Goal: Find contact information: Find contact information

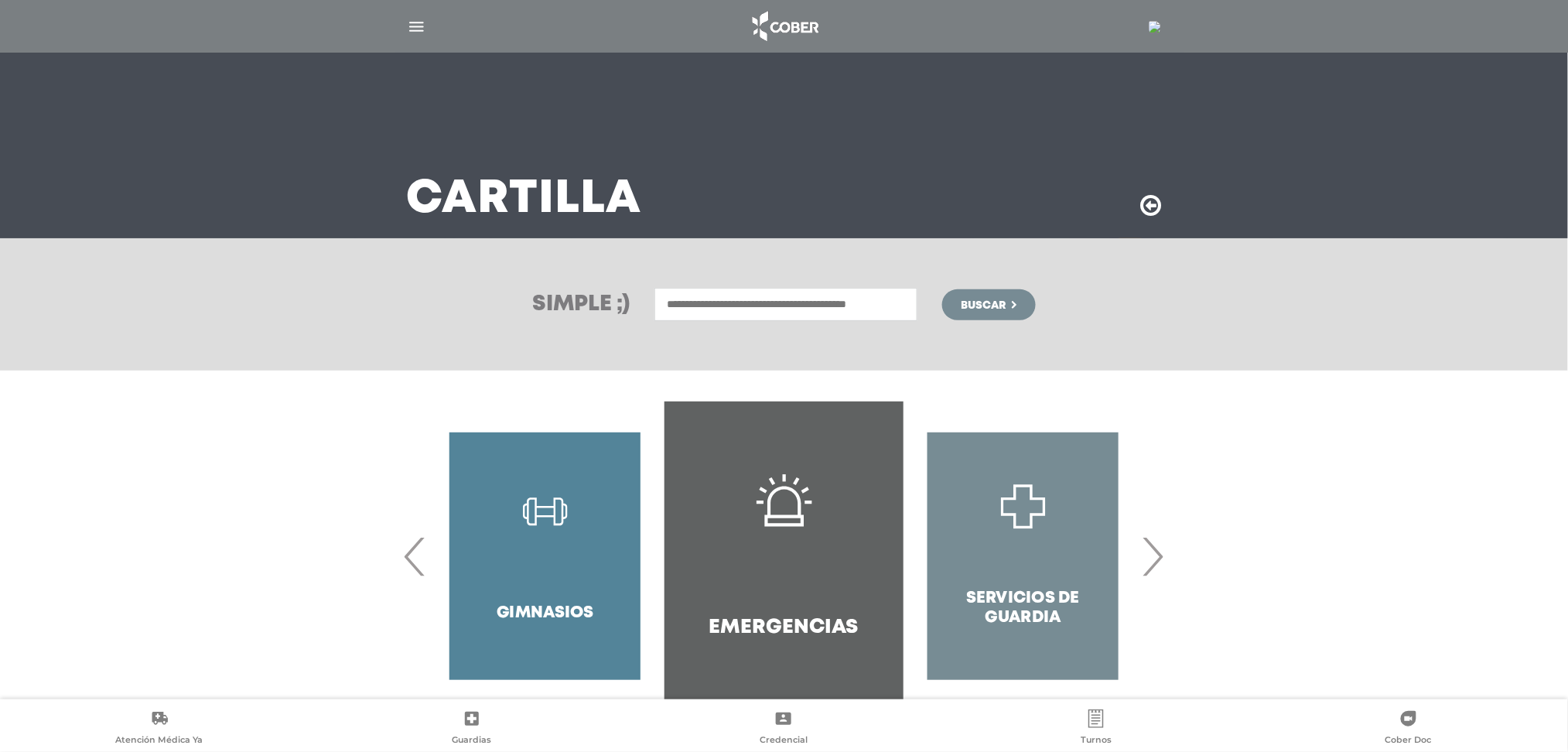
click at [819, 291] on input "text" at bounding box center [786, 304] width 263 height 33
type input "*****"
click at [942, 290] on button "Buscar" at bounding box center [989, 305] width 93 height 31
click at [712, 300] on input "text" at bounding box center [786, 304] width 263 height 33
type input "*****"
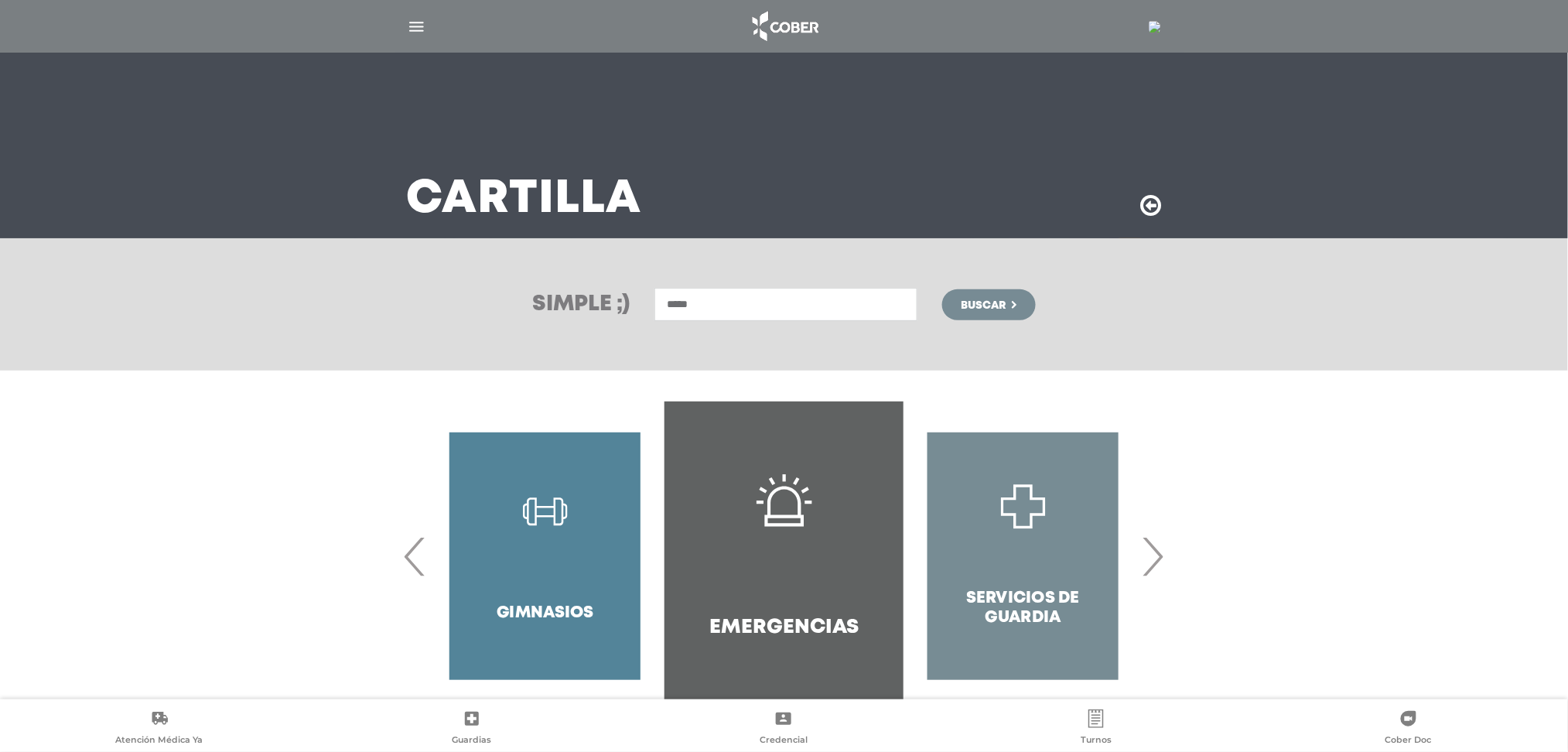
click at [942, 290] on button "Buscar" at bounding box center [989, 305] width 93 height 31
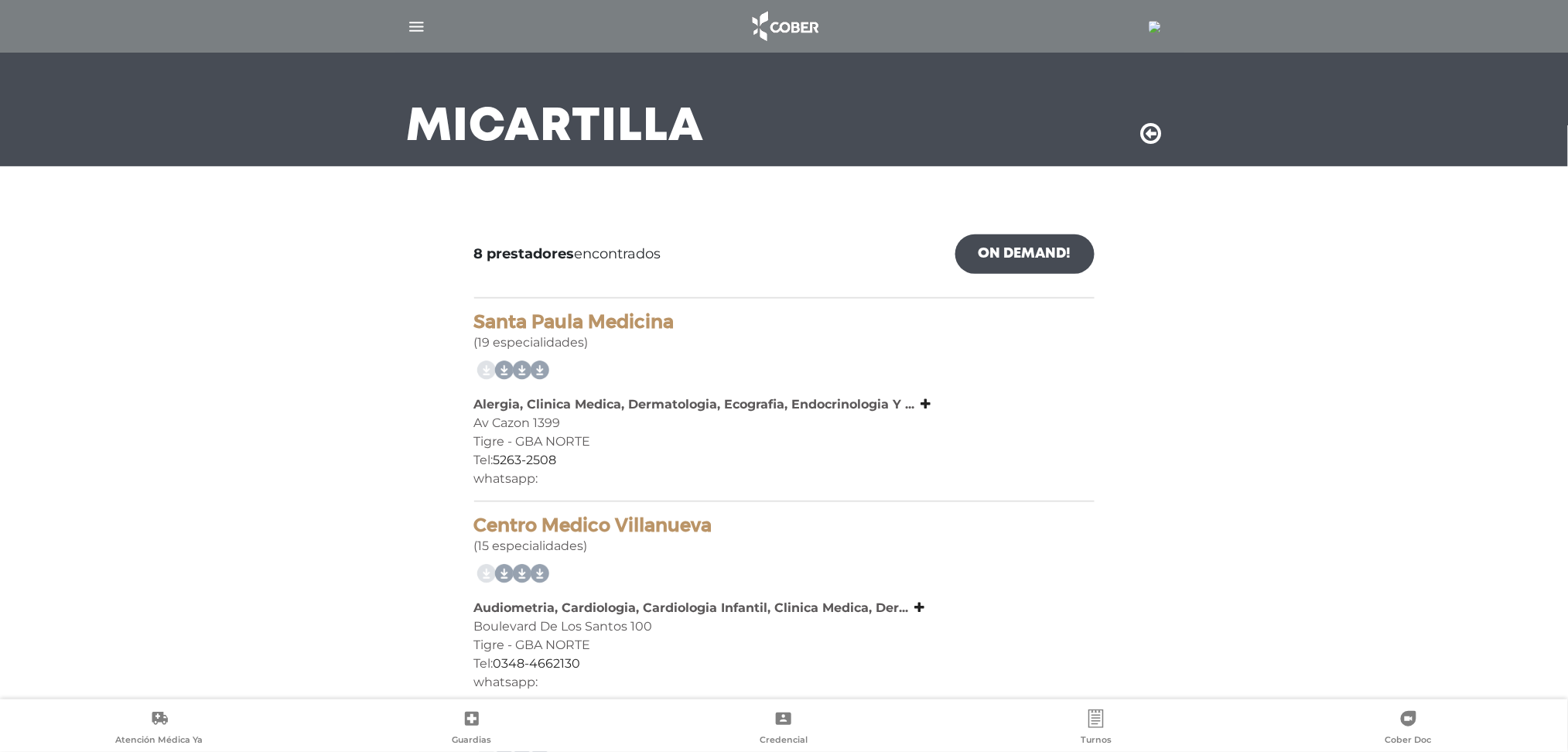
scroll to position [103, 0]
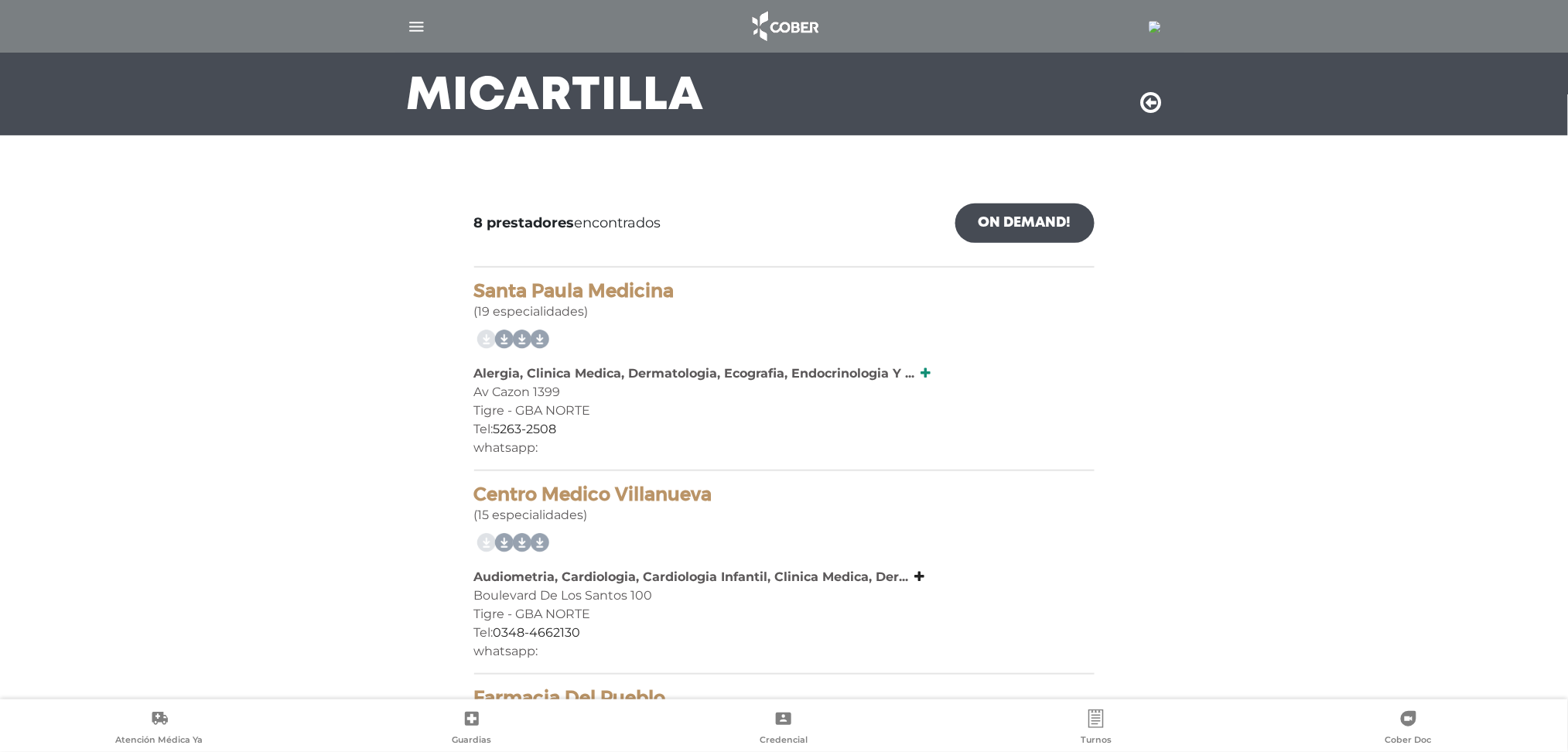
click at [923, 369] on icon at bounding box center [926, 373] width 10 height 13
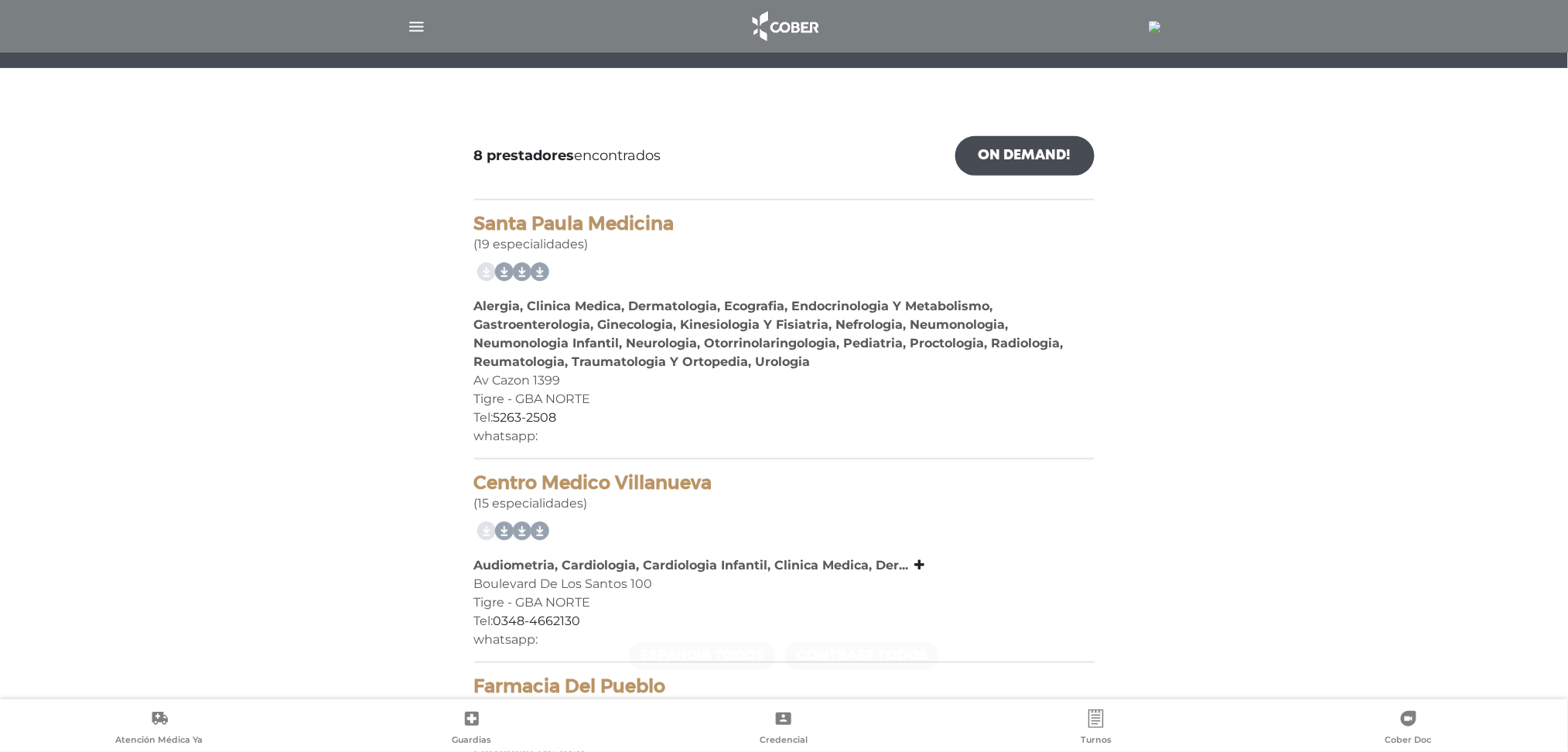
scroll to position [205, 0]
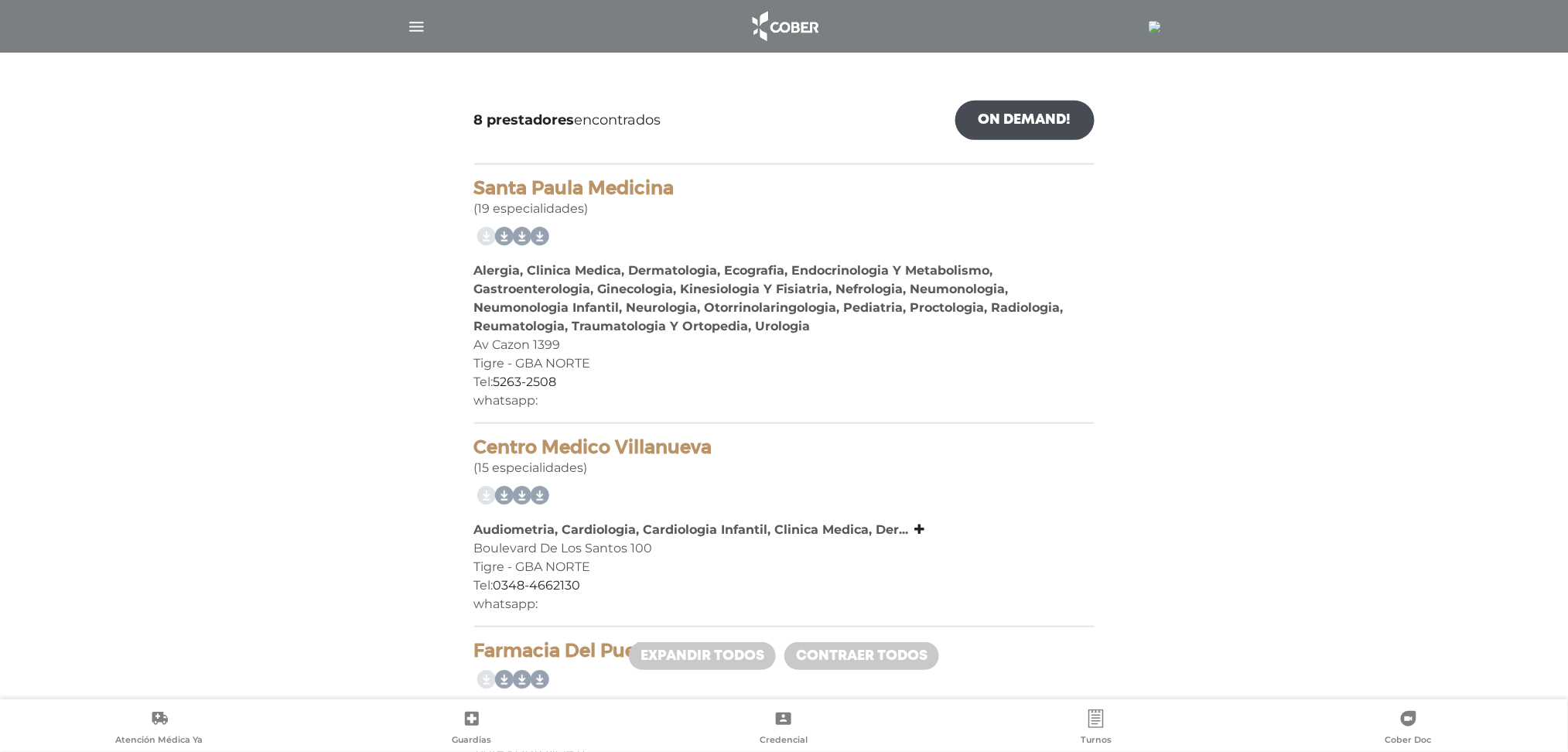
click at [924, 529] on div "Audiometria, Cardiologia, Cardiologia Infantil, Clinica Medica, Der... Audiomet…" at bounding box center [784, 529] width 620 height 19
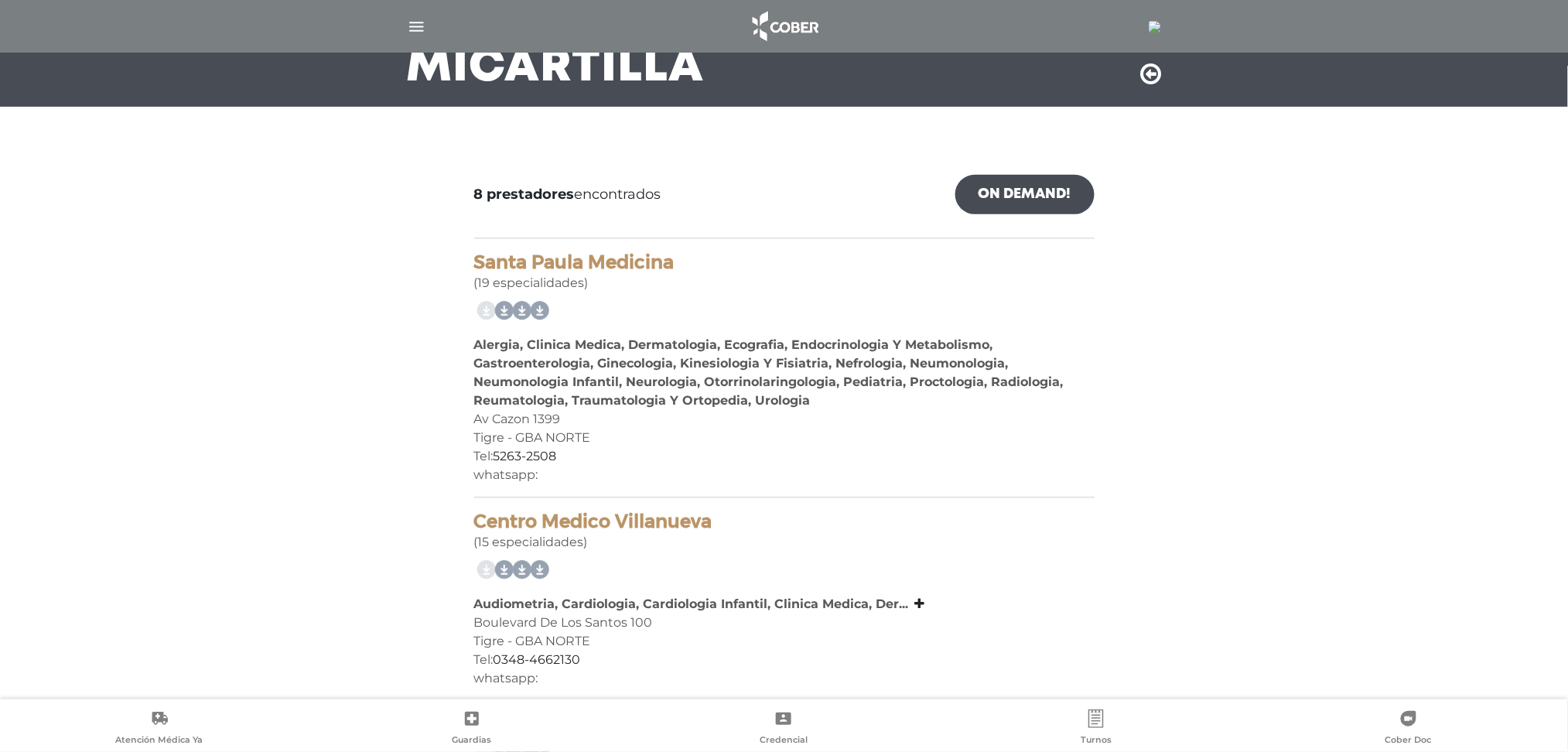
scroll to position [193, 0]
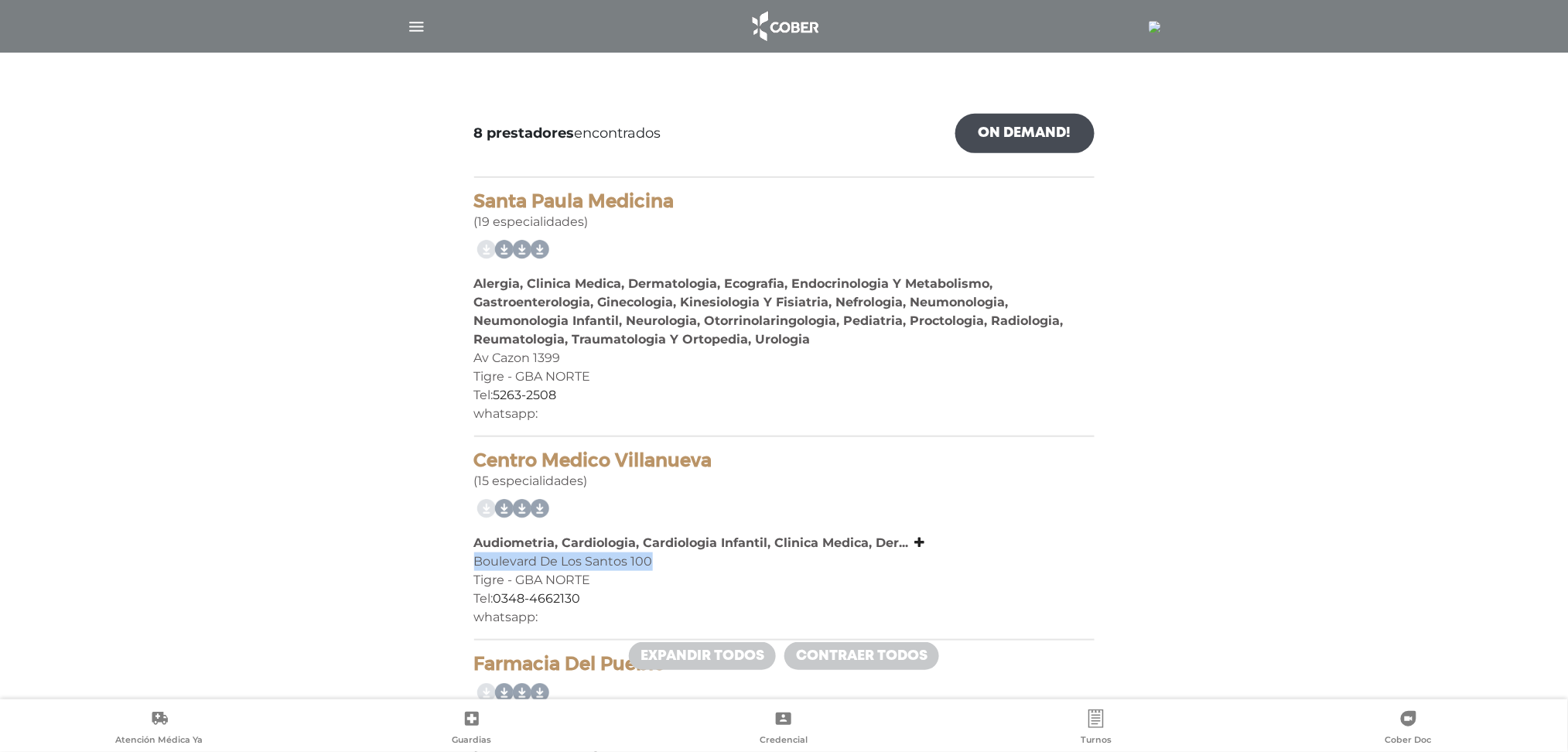
drag, startPoint x: 473, startPoint y: 556, endPoint x: 654, endPoint y: 556, distance: 181.0
click at [654, 556] on div "Boulevard De Los Santos 100" at bounding box center [784, 561] width 620 height 19
copy div "Boulevard De Los Santos 100"
drag, startPoint x: 785, startPoint y: 300, endPoint x: 999, endPoint y: 44, distance: 333.7
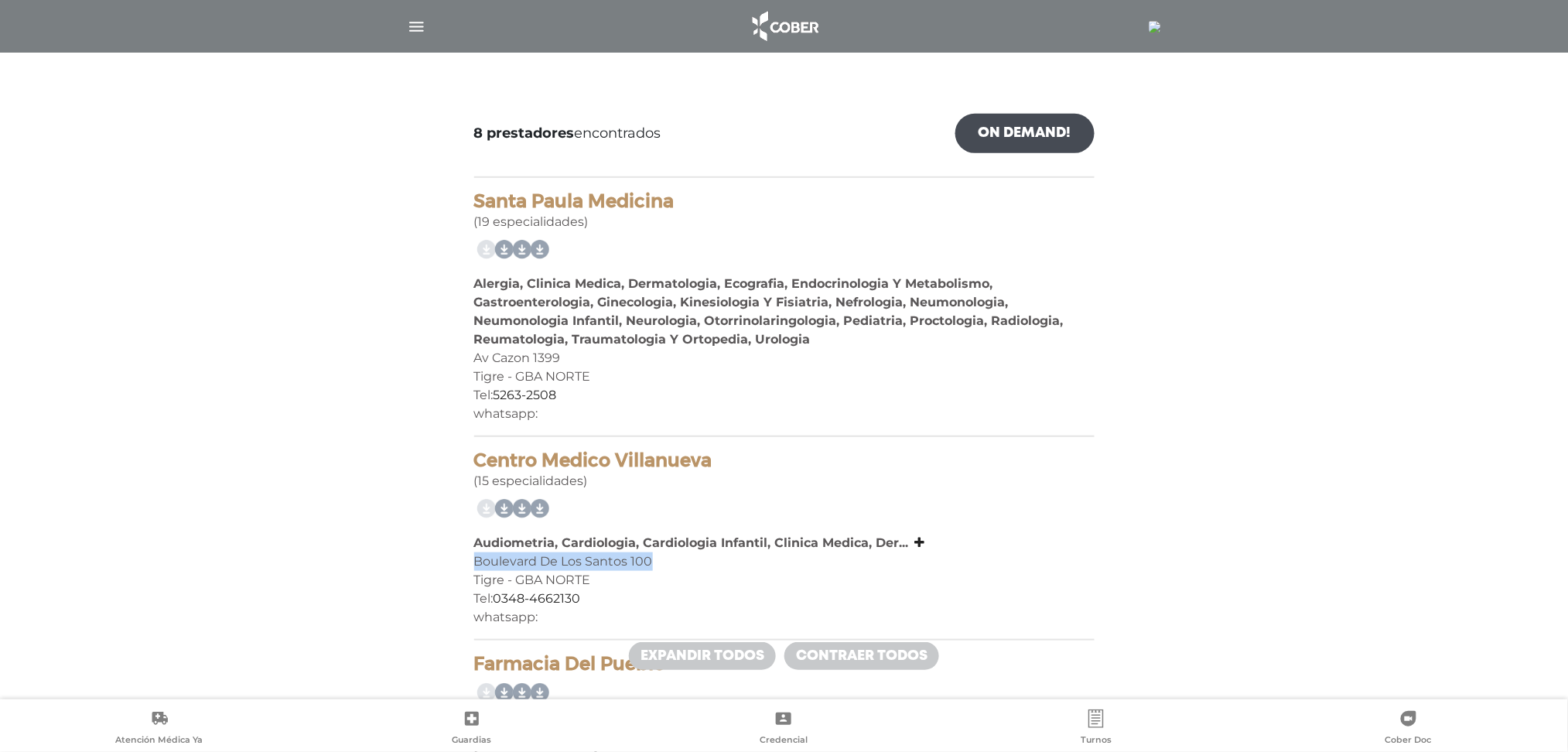
click at [576, 398] on div "Tel: 5263-2508" at bounding box center [784, 395] width 620 height 19
drag, startPoint x: 664, startPoint y: 557, endPoint x: 467, endPoint y: 552, distance: 197.1
copy div "Boulevard De Los Santos 100"
